Goal: Find specific page/section: Find specific page/section

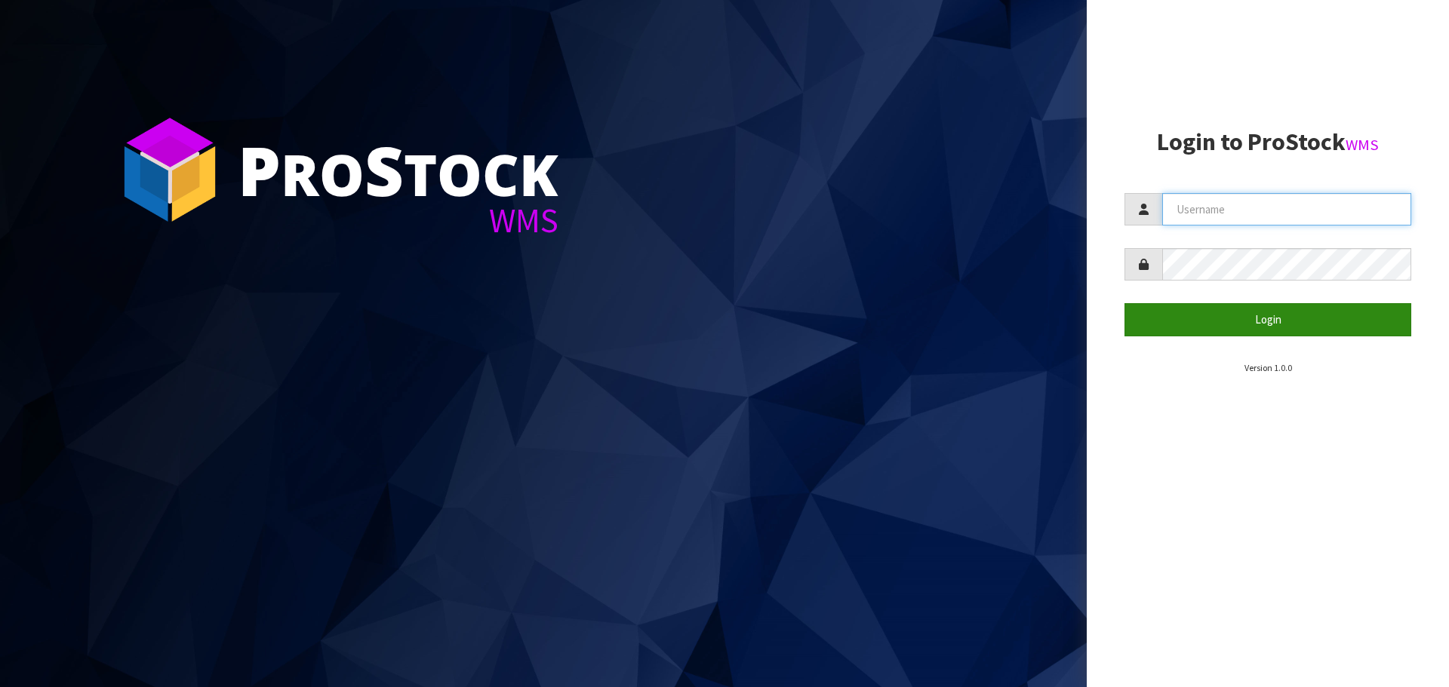
type input "[EMAIL_ADDRESS][DOMAIN_NAME]"
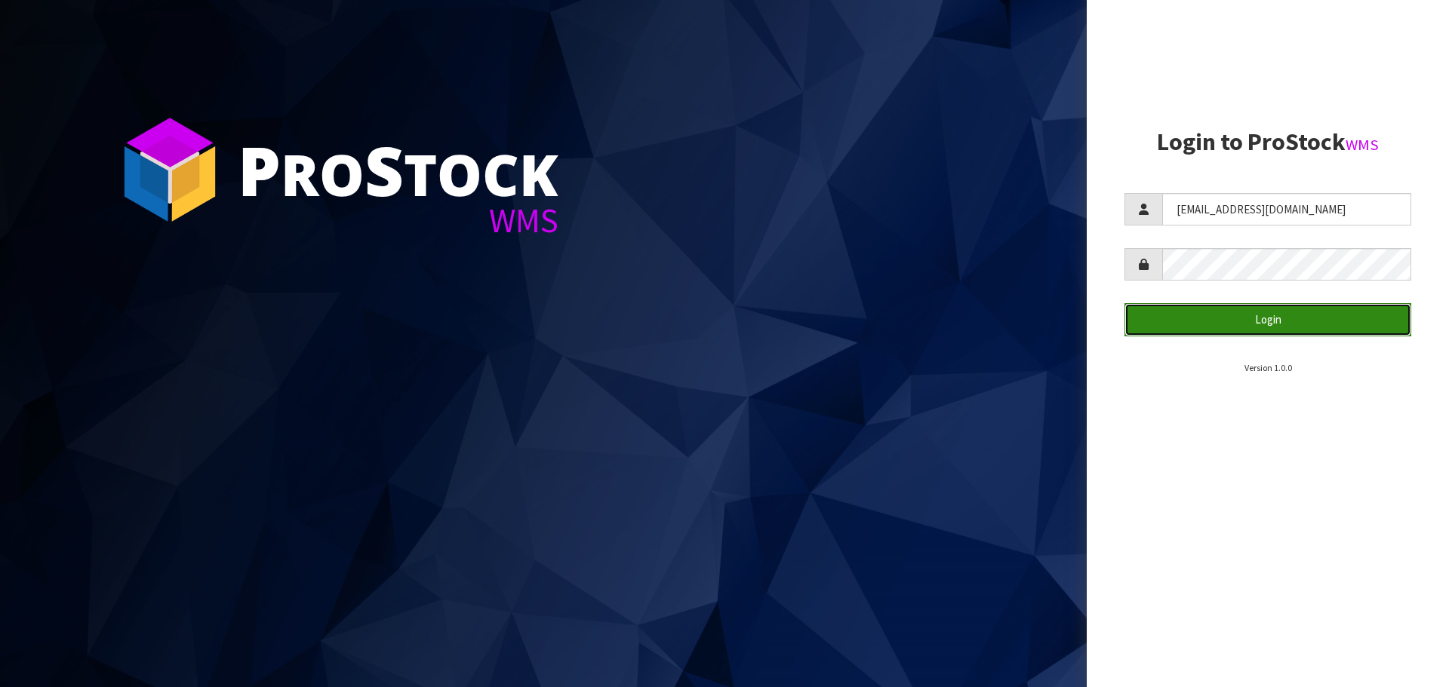
click at [1269, 315] on button "Login" at bounding box center [1267, 319] width 287 height 32
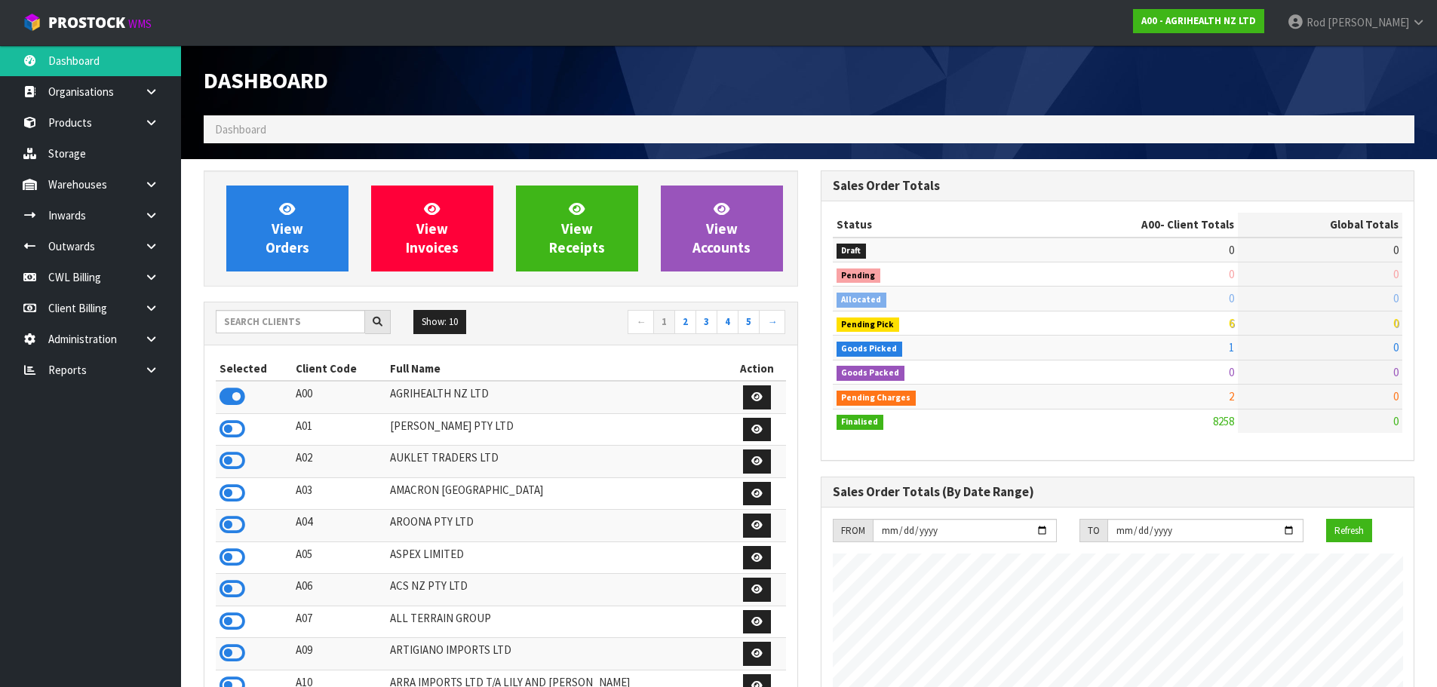
scroll to position [1143, 616]
click at [158, 368] on icon at bounding box center [151, 369] width 14 height 11
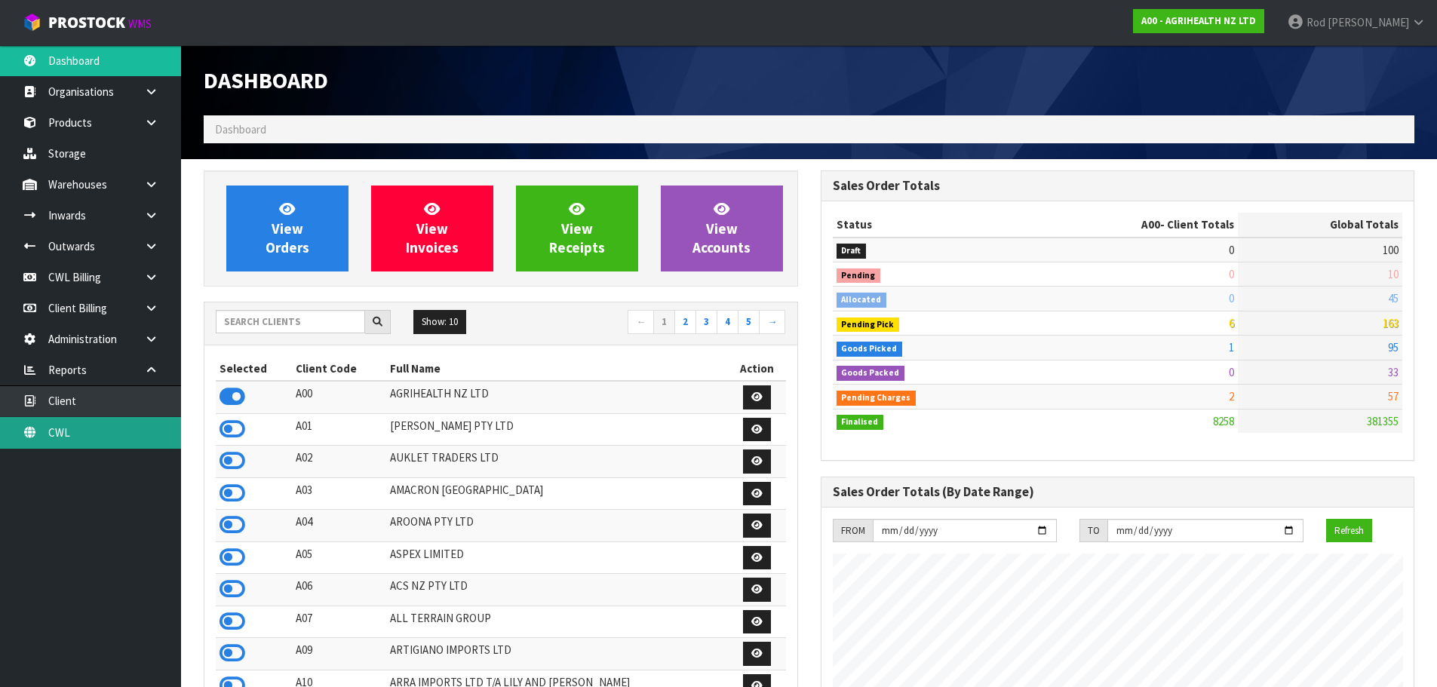
click at [60, 429] on link "CWL" at bounding box center [90, 432] width 181 height 31
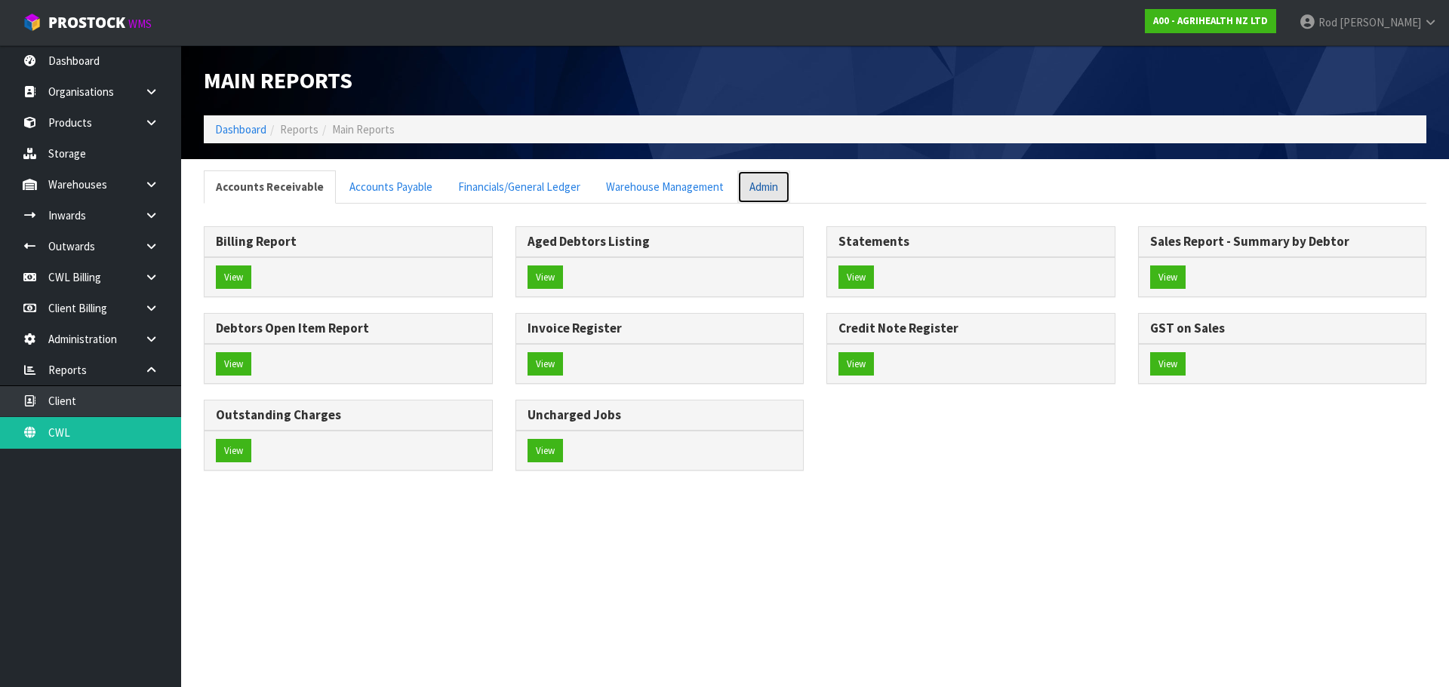
click at [768, 191] on link "Admin" at bounding box center [763, 187] width 53 height 32
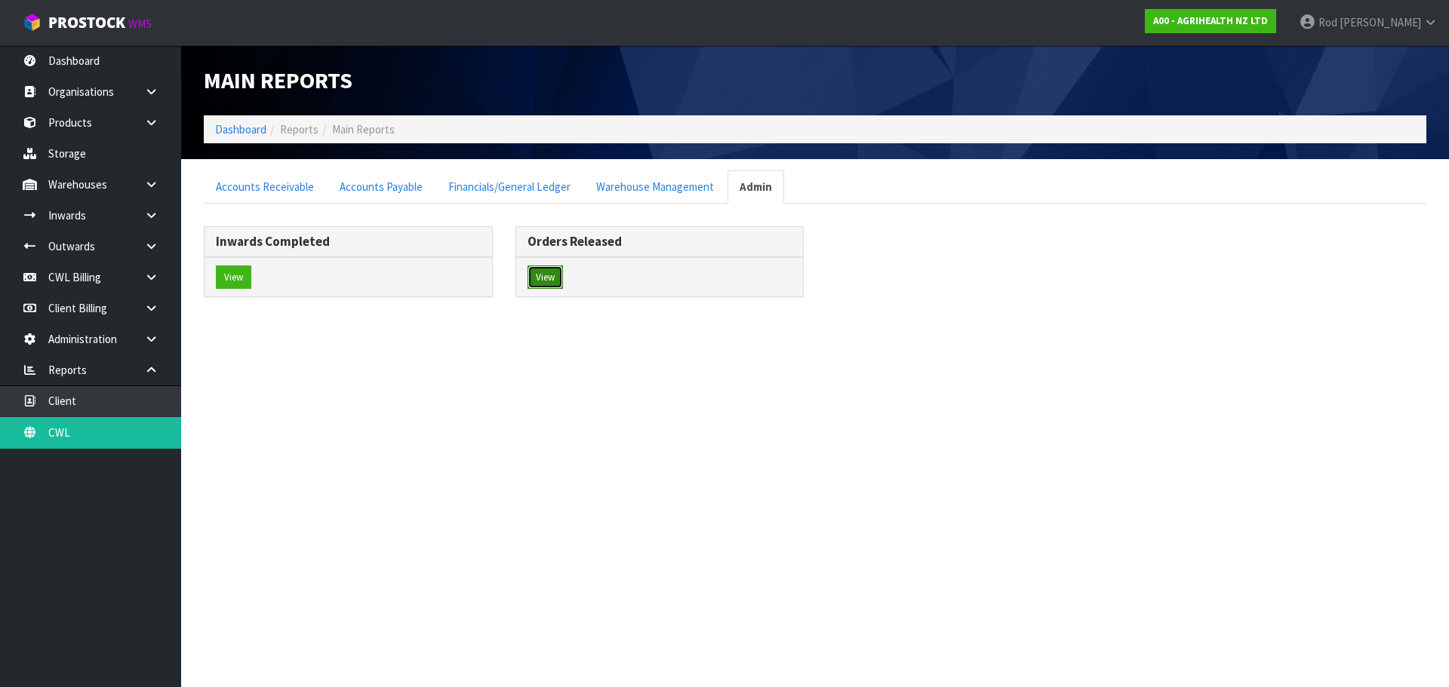
click at [536, 277] on button "View" at bounding box center [544, 278] width 35 height 24
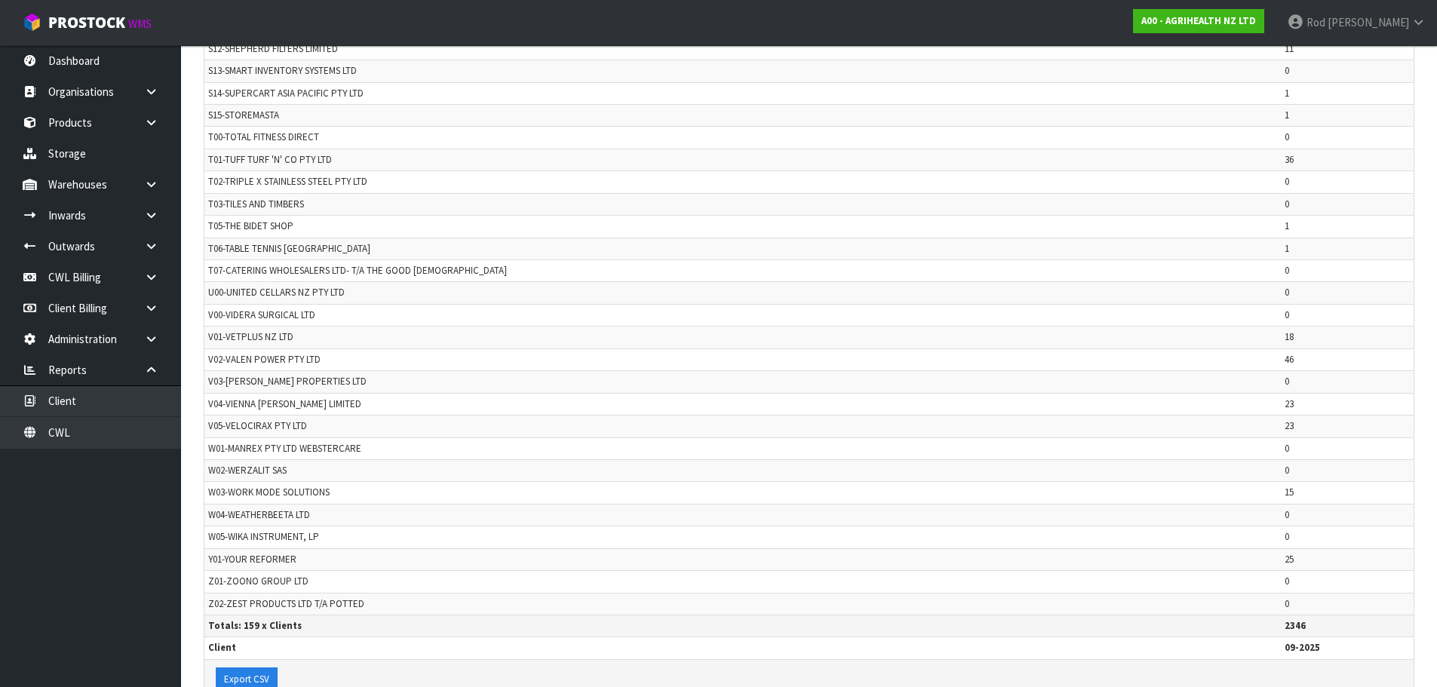
scroll to position [3552, 0]
